Goal: Navigation & Orientation: Find specific page/section

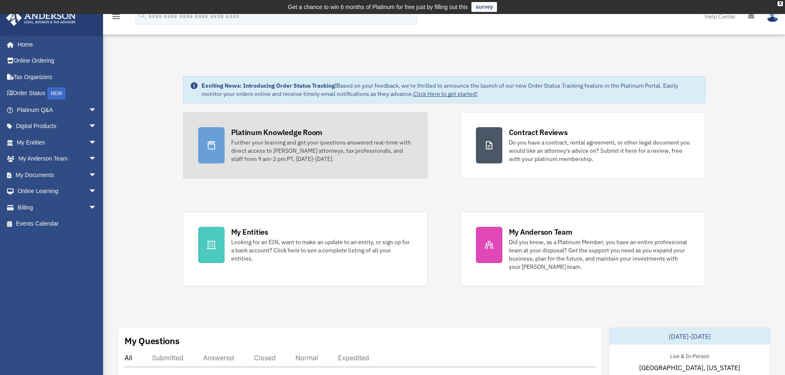
click at [249, 133] on div "Platinum Knowledge Room" at bounding box center [276, 132] width 91 height 10
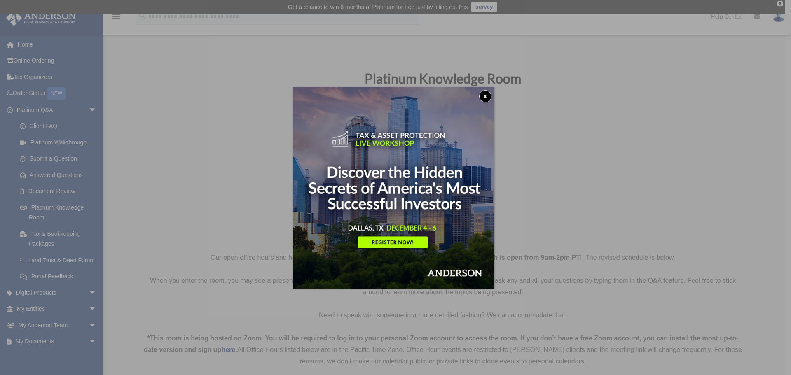
click at [489, 96] on button "x" at bounding box center [485, 96] width 12 height 12
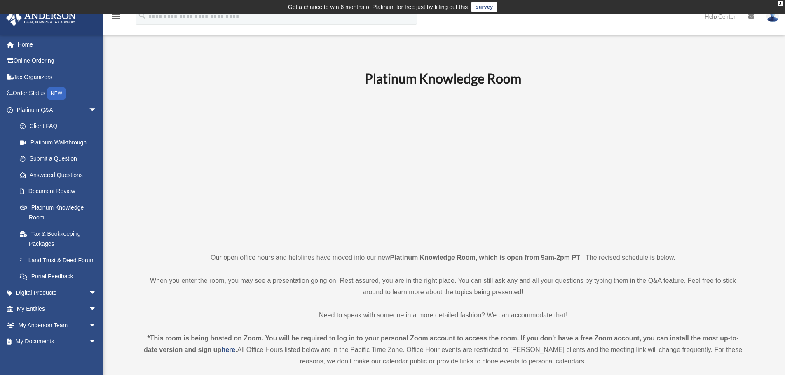
click at [740, 144] on p at bounding box center [443, 169] width 604 height 143
click at [642, 108] on p at bounding box center [443, 169] width 604 height 143
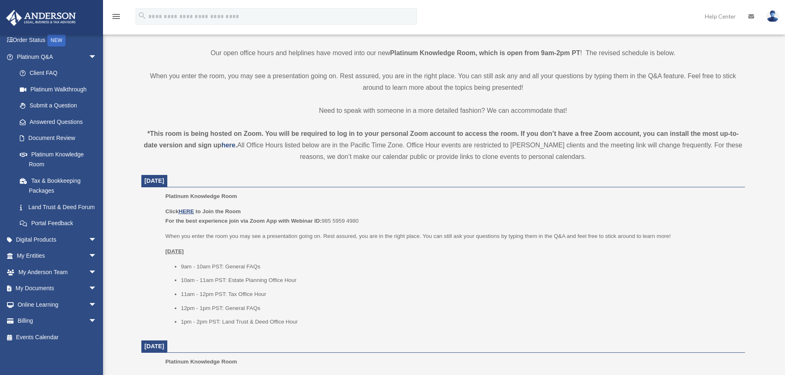
scroll to position [206, 0]
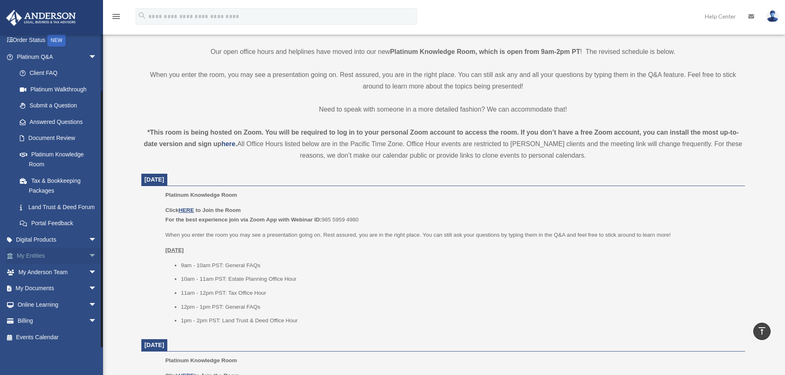
click at [38, 257] on link "My Entities arrow_drop_down" at bounding box center [57, 256] width 103 height 16
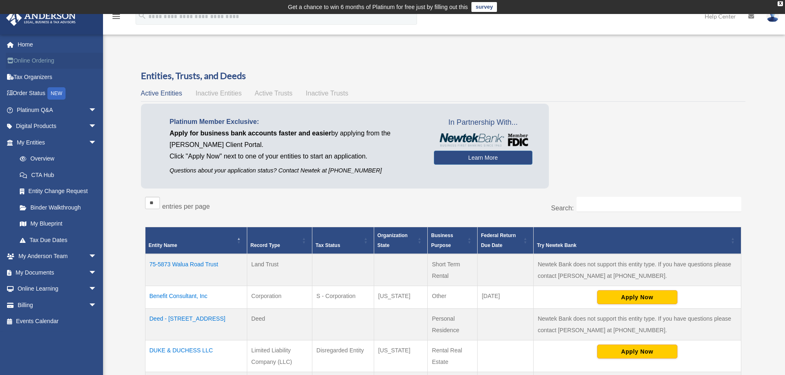
click at [31, 61] on link "Online Ordering" at bounding box center [57, 61] width 103 height 16
